Goal: Task Accomplishment & Management: Complete application form

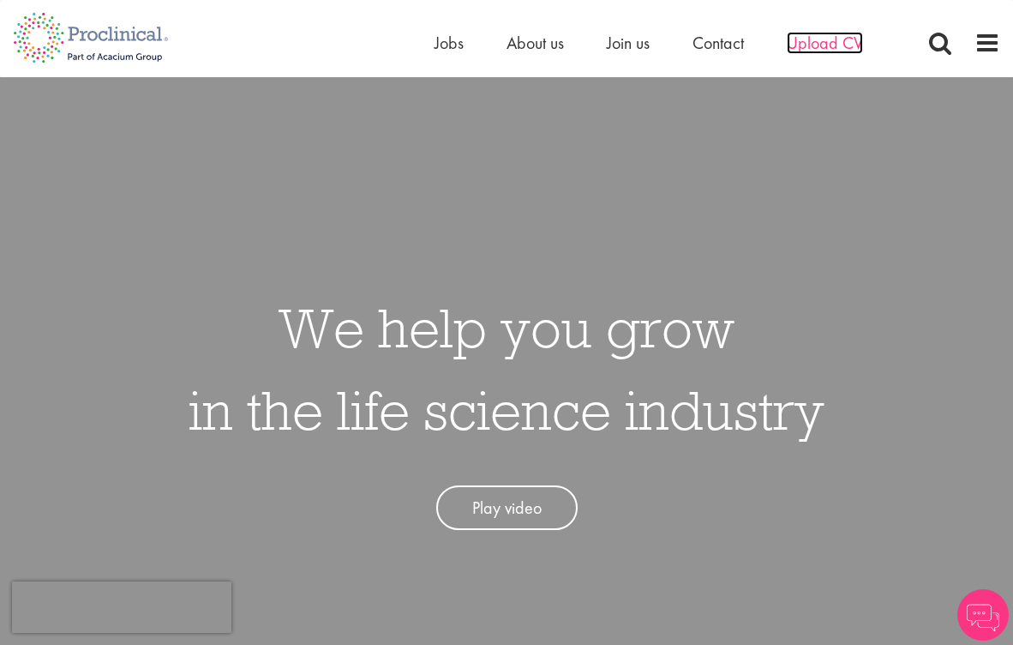
click at [832, 42] on span "Upload CV" at bounding box center [825, 43] width 76 height 22
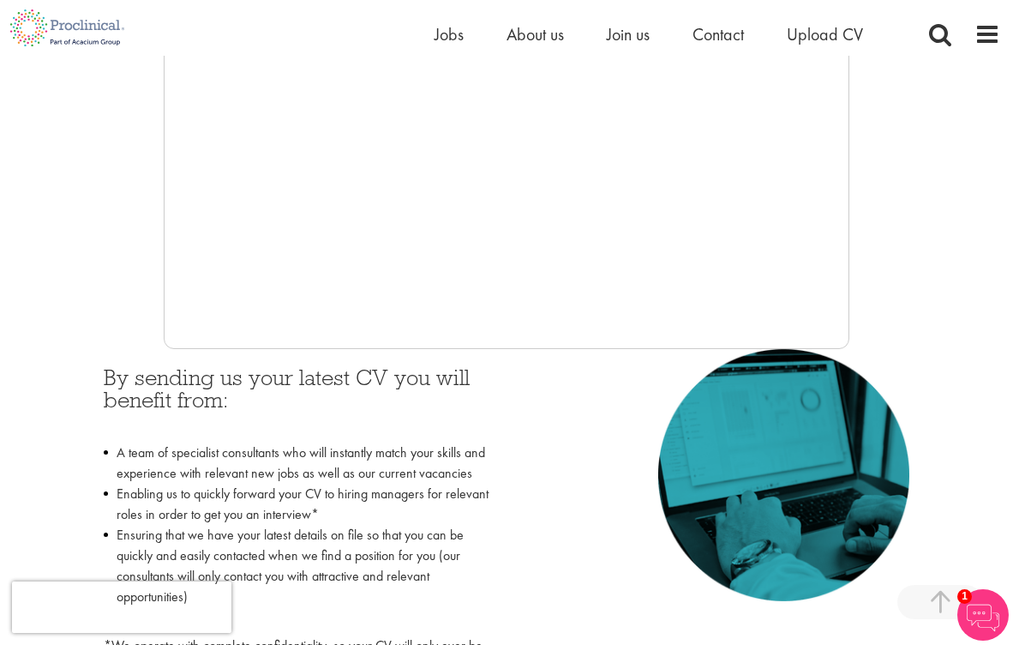
scroll to position [514, 0]
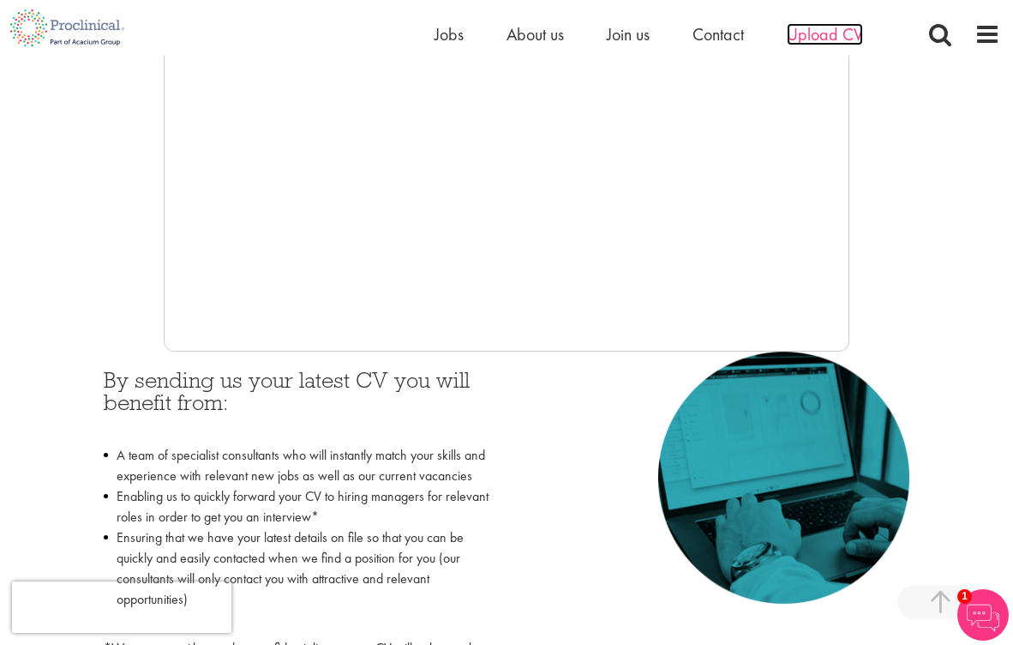
click at [831, 30] on span "Upload CV" at bounding box center [825, 34] width 76 height 22
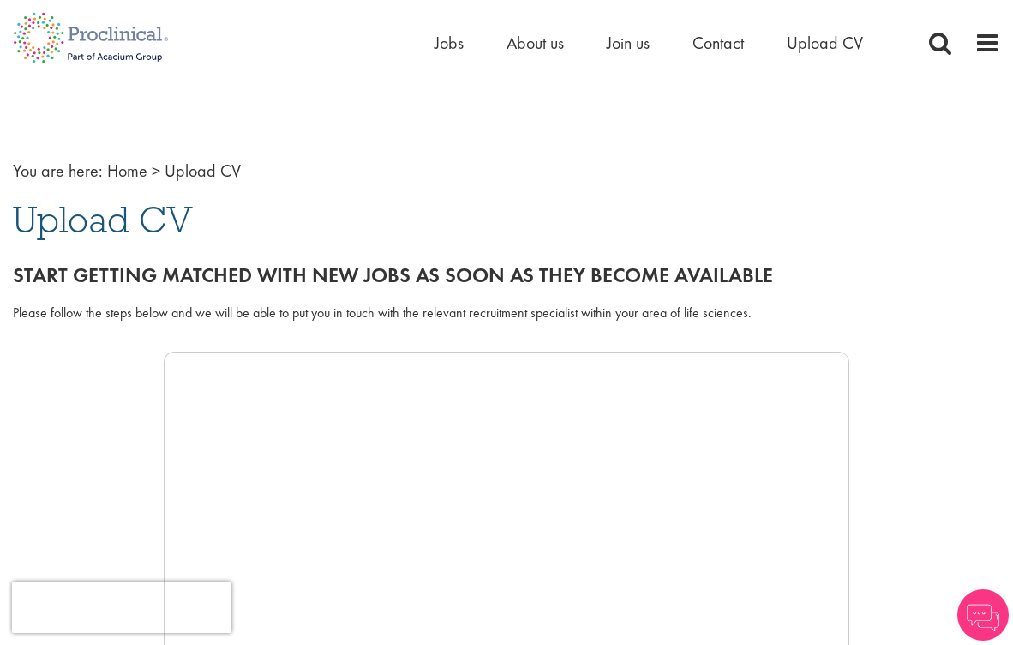
click at [888, 274] on h2 "Start getting matched with new jobs as soon as they become available" at bounding box center [506, 275] width 987 height 22
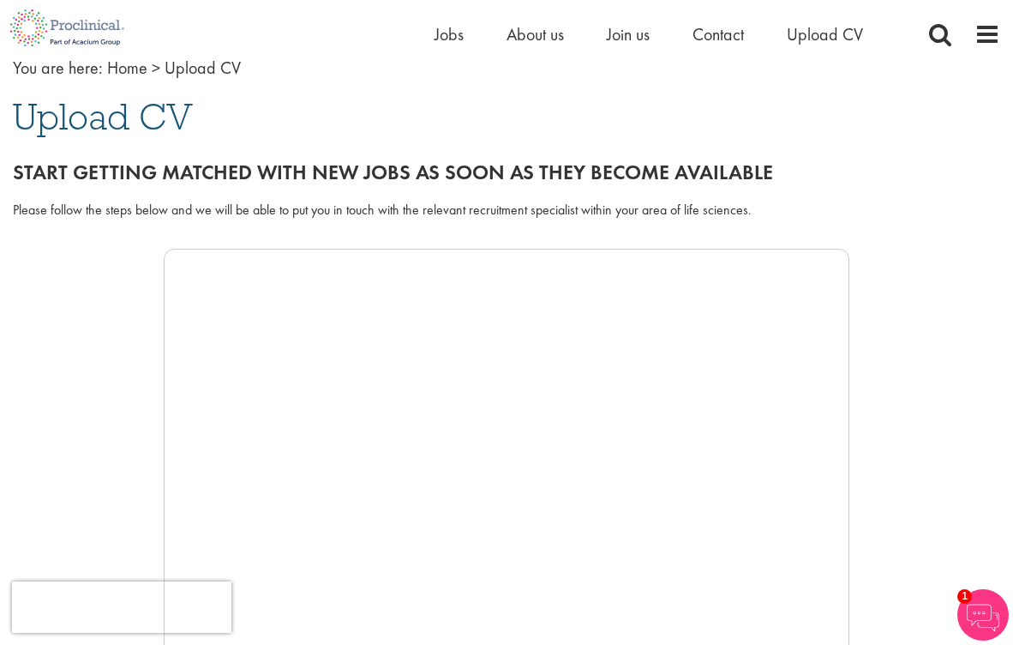
scroll to position [219, 0]
